Goal: Task Accomplishment & Management: Use online tool/utility

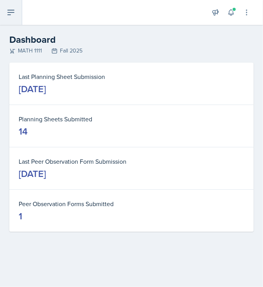
click at [11, 16] on icon at bounding box center [10, 12] width 9 height 9
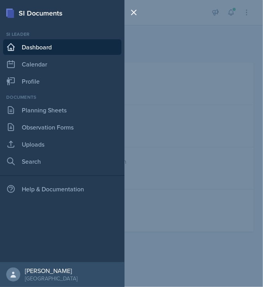
click at [181, 30] on div "SI Documents Si leader Dashboard Calendar Profile Documents Planning Sheets Obs…" at bounding box center [131, 143] width 263 height 287
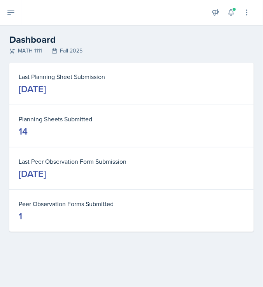
click at [180, 40] on h2 "Dashboard" at bounding box center [131, 40] width 244 height 14
click at [7, 5] on button at bounding box center [11, 12] width 22 height 25
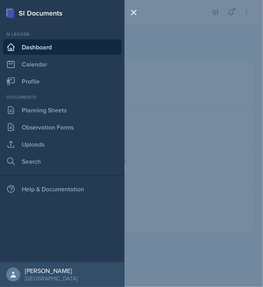
click at [177, 74] on div "SI Documents Si leader Dashboard Calendar Profile Documents Planning Sheets Obs…" at bounding box center [131, 143] width 263 height 287
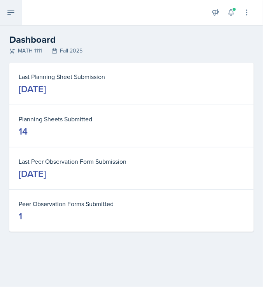
click at [7, 21] on button at bounding box center [11, 12] width 22 height 25
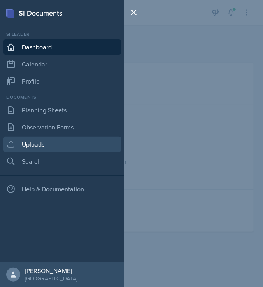
click at [47, 136] on link "Uploads" at bounding box center [62, 144] width 118 height 16
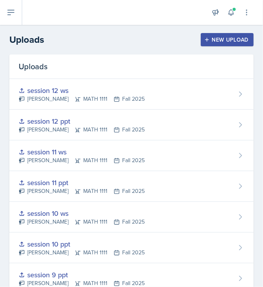
click at [207, 42] on div "New Upload" at bounding box center [227, 40] width 43 height 6
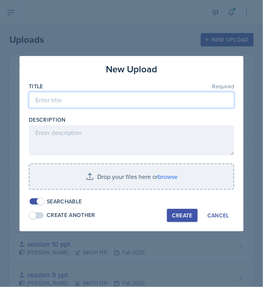
click at [60, 102] on input at bounding box center [131, 100] width 205 height 16
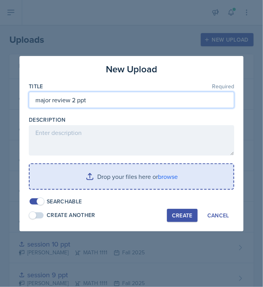
type input "major review 2 ppt"
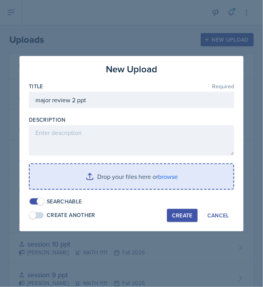
click at [173, 176] on input "file" at bounding box center [132, 176] width 204 height 25
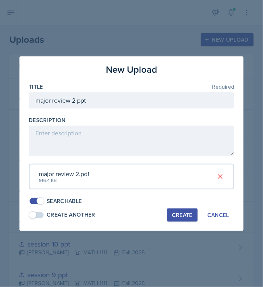
click at [179, 213] on div "Create" at bounding box center [182, 215] width 21 height 6
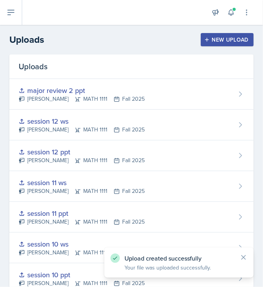
click at [219, 42] on div "New Upload" at bounding box center [227, 40] width 43 height 6
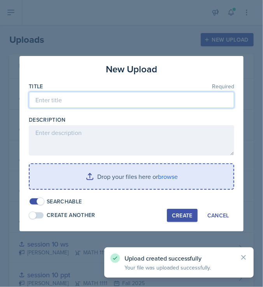
click at [203, 103] on input at bounding box center [131, 100] width 205 height 16
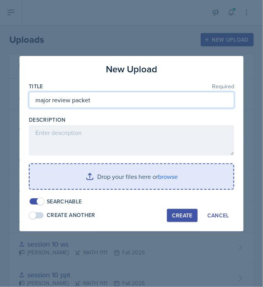
type input "major review packet"
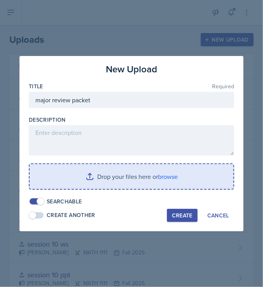
click at [183, 180] on input "file" at bounding box center [132, 176] width 204 height 25
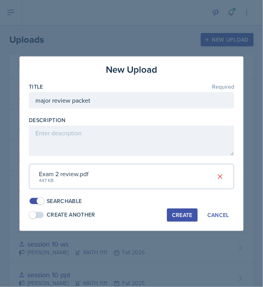
click at [181, 213] on div "Create" at bounding box center [182, 215] width 21 height 6
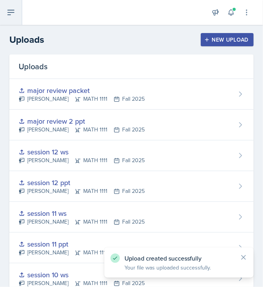
click at [13, 12] on icon at bounding box center [11, 12] width 6 height 5
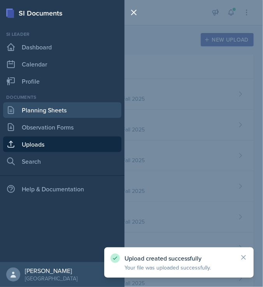
click at [57, 106] on link "Planning Sheets" at bounding box center [62, 110] width 118 height 16
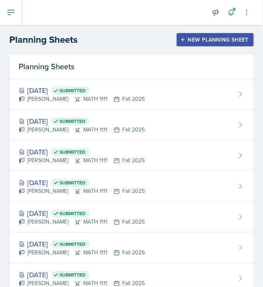
click at [218, 37] on div "New Planning Sheet" at bounding box center [214, 40] width 67 height 6
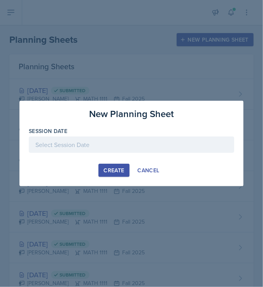
click at [92, 150] on div at bounding box center [131, 144] width 205 height 16
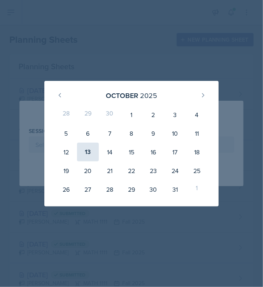
click at [94, 150] on div "13" at bounding box center [88, 152] width 22 height 19
type input "[DATE]"
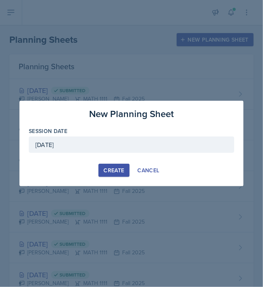
click at [113, 174] on button "Create" at bounding box center [113, 170] width 31 height 13
